Goal: Book appointment/travel/reservation

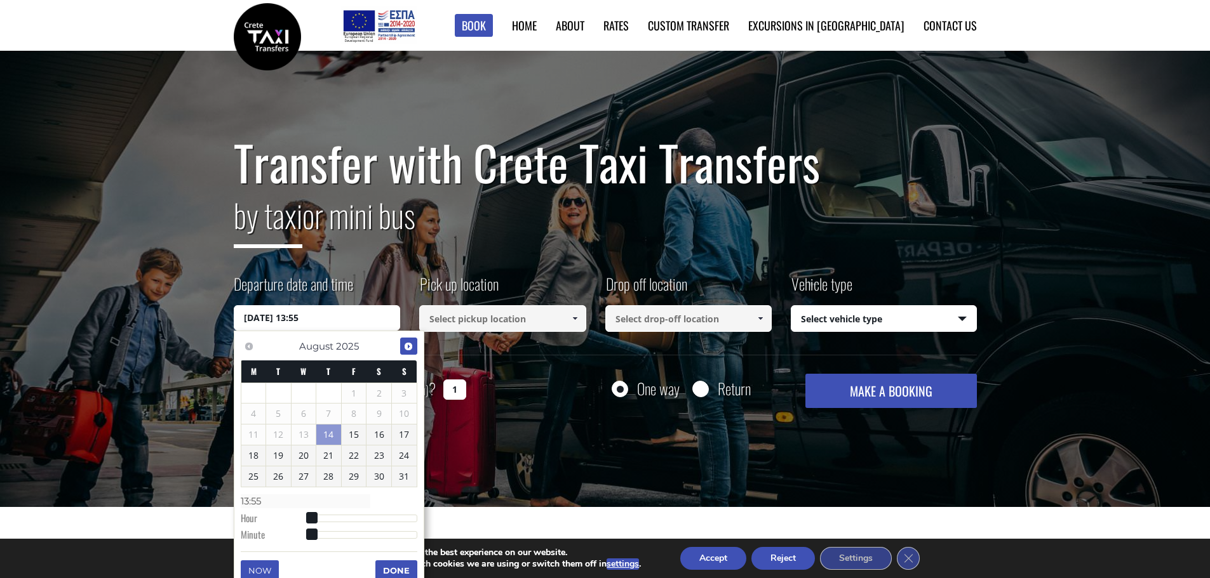
click at [407, 347] on span "Next" at bounding box center [408, 347] width 10 height 10
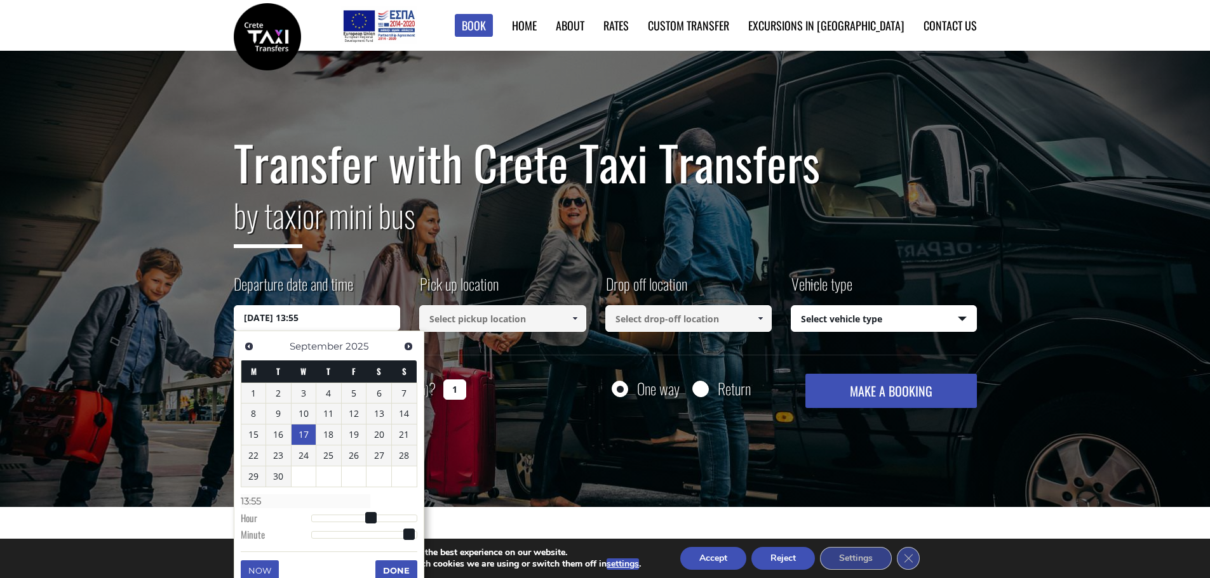
click at [308, 436] on link "17" at bounding box center [303, 435] width 25 height 20
type input "[DATE] 00:00"
click at [505, 318] on input at bounding box center [502, 318] width 167 height 27
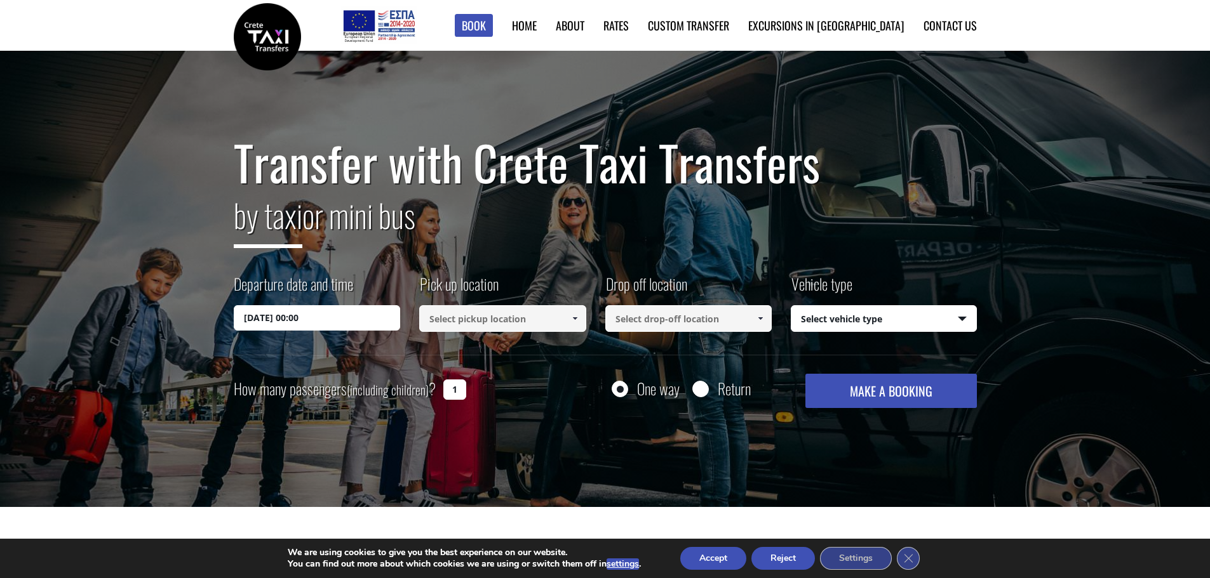
click at [497, 318] on input at bounding box center [502, 318] width 167 height 27
click at [568, 318] on link at bounding box center [574, 318] width 21 height 27
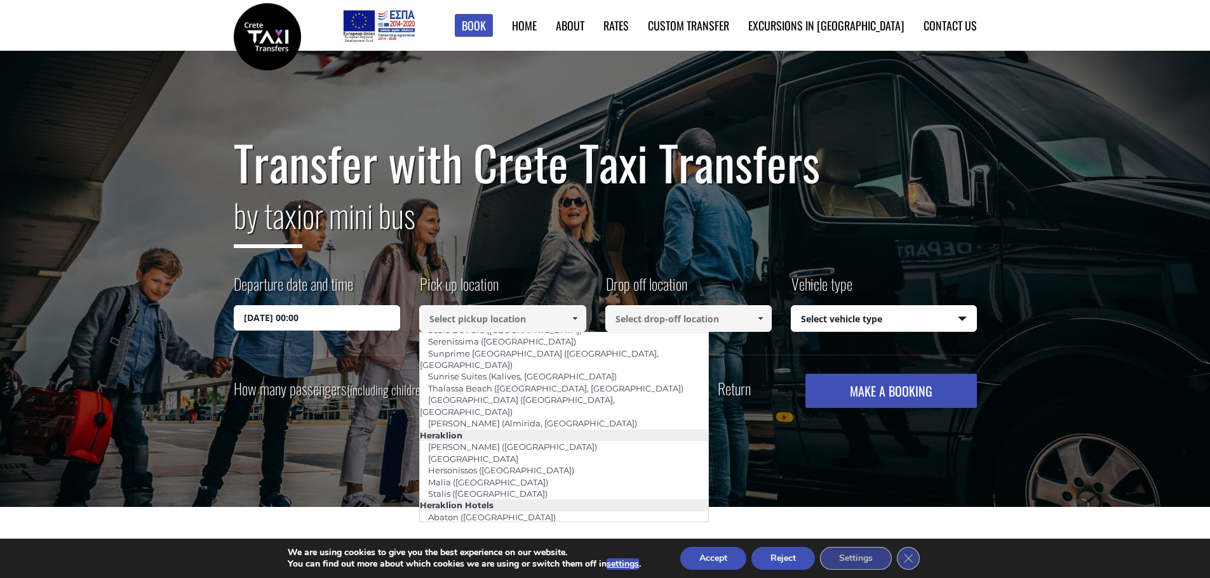
scroll to position [1172, 0]
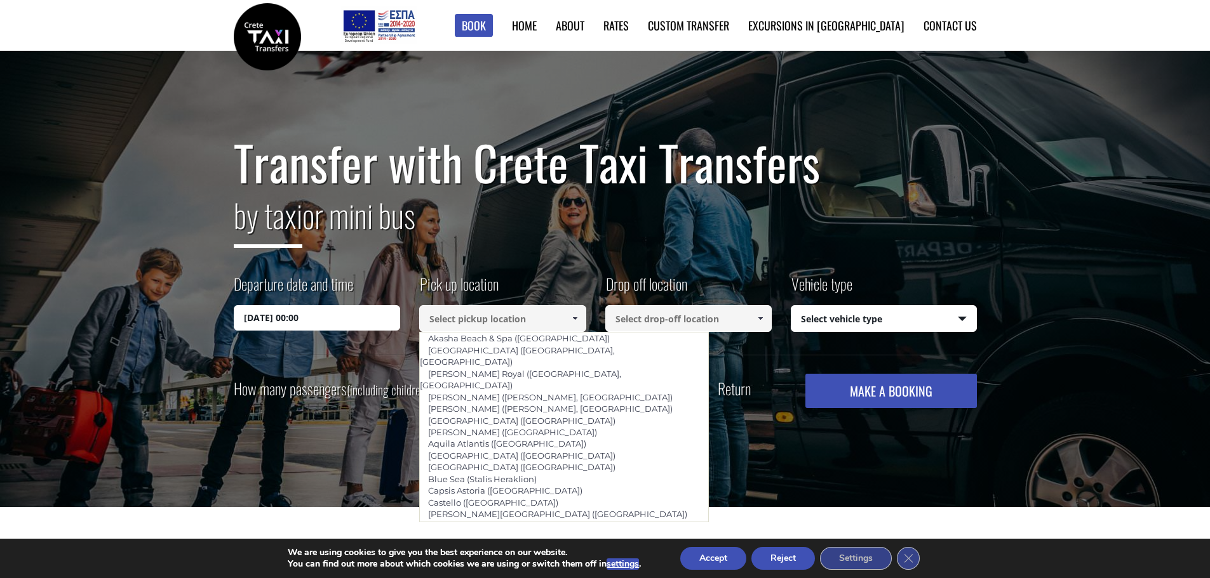
click at [513, 317] on input at bounding box center [502, 318] width 167 height 27
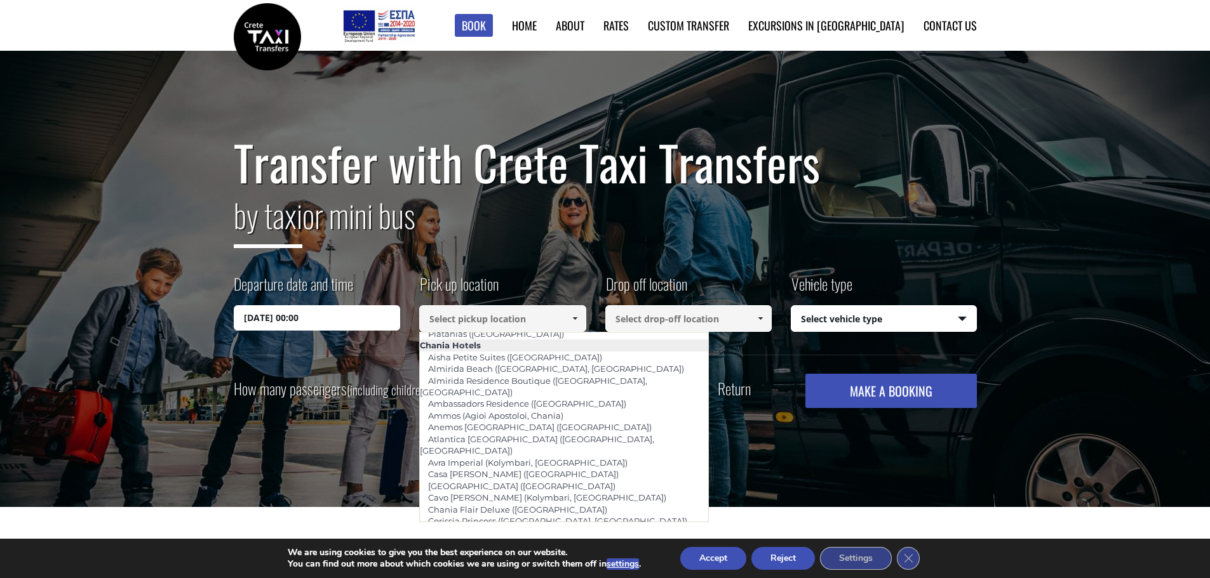
scroll to position [0, 0]
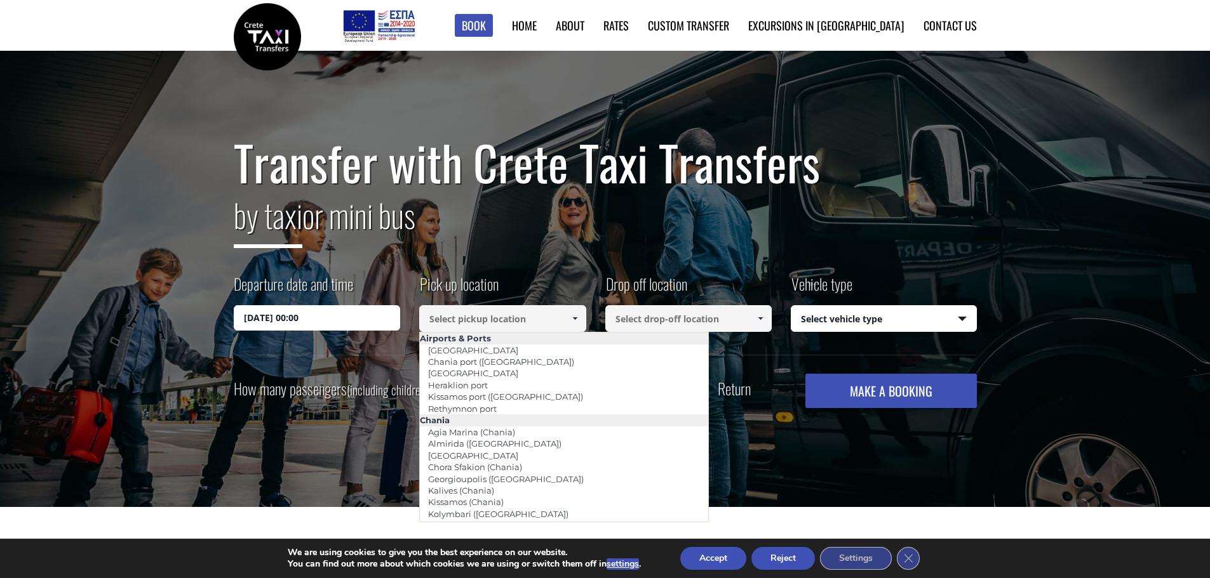
click at [472, 316] on input at bounding box center [502, 318] width 167 height 27
paste input "1B36XW"
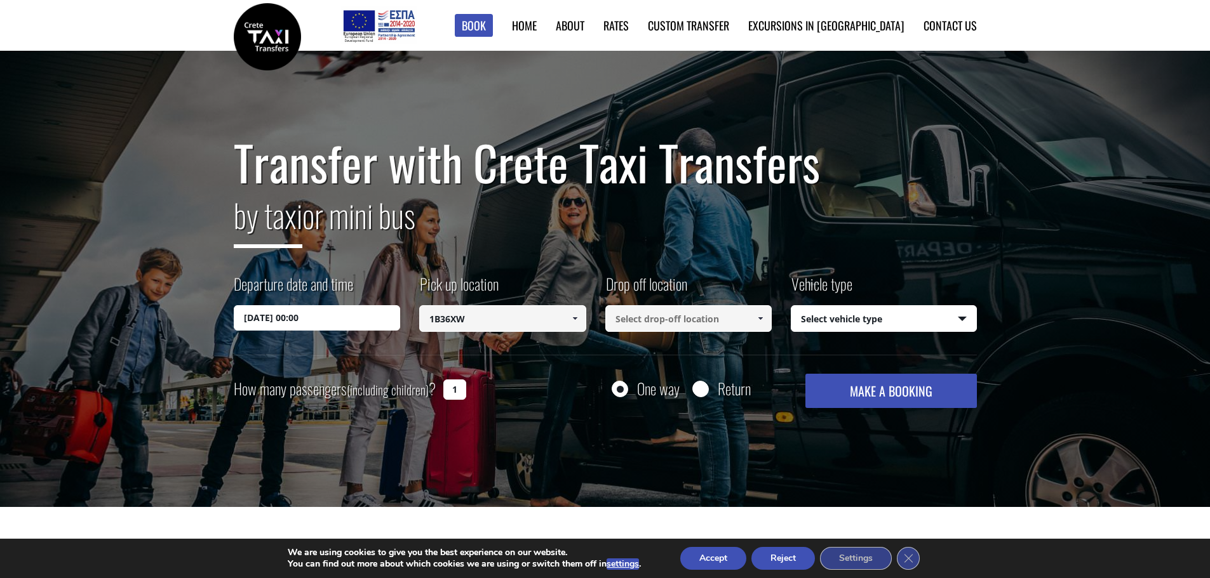
drag, startPoint x: 472, startPoint y: 316, endPoint x: 268, endPoint y: 314, distance: 204.5
click at [268, 314] on div "Departure date and time [DATE] 00:00 Pick up location Select pickup location Se…" at bounding box center [605, 314] width 743 height 82
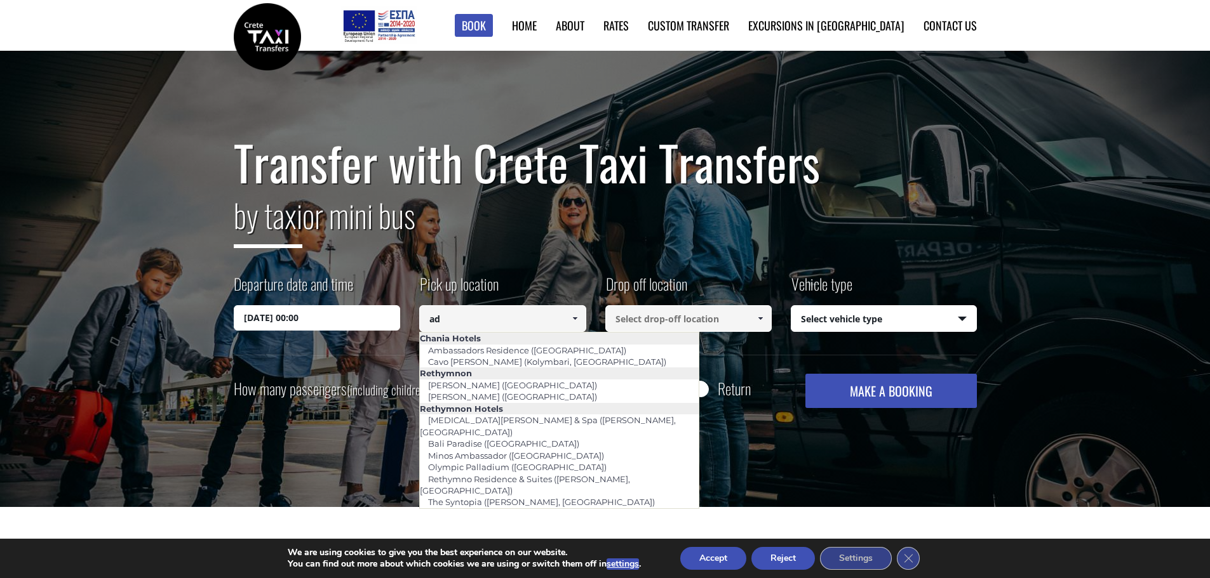
type input "adr"
